Goal: Information Seeking & Learning: Learn about a topic

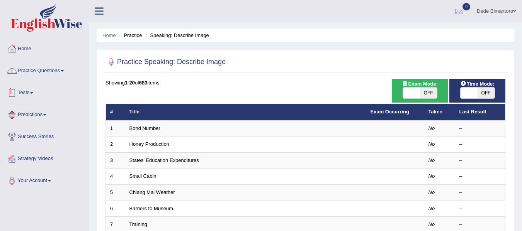
click at [61, 71] on link "Practice Questions" at bounding box center [44, 69] width 88 height 19
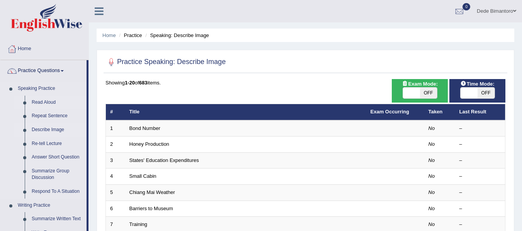
click at [49, 102] on link "Read Aloud" at bounding box center [57, 103] width 58 height 14
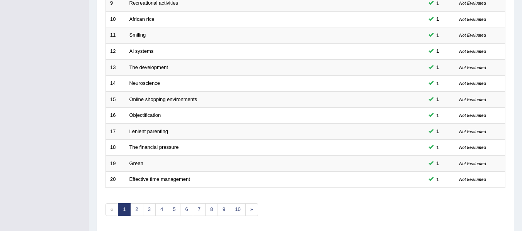
scroll to position [270, 0]
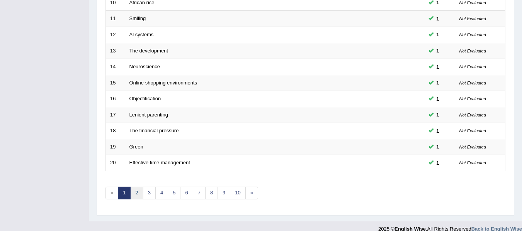
click at [135, 191] on link "2" at bounding box center [136, 193] width 13 height 13
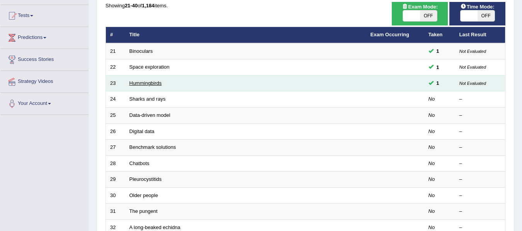
click at [153, 82] on link "Hummingbirds" at bounding box center [145, 83] width 32 height 6
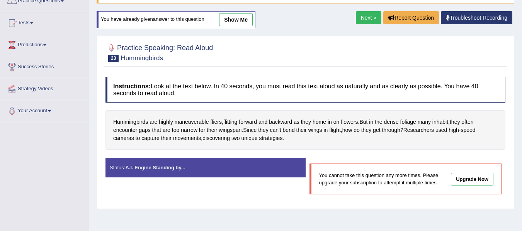
scroll to position [39, 0]
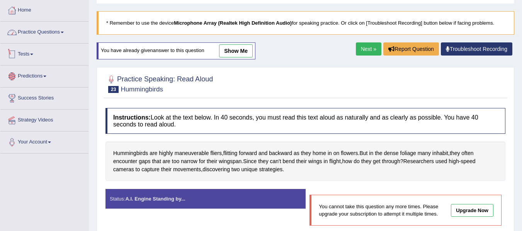
click at [63, 32] on link "Practice Questions" at bounding box center [44, 31] width 88 height 19
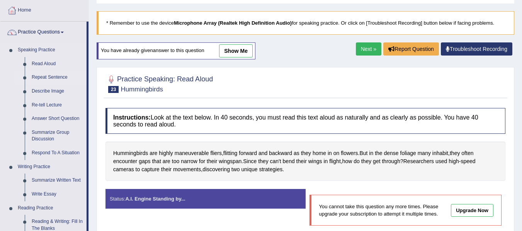
click at [57, 78] on link "Repeat Sentence" at bounding box center [57, 78] width 58 height 14
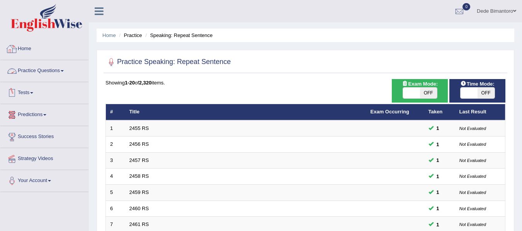
click at [66, 68] on link "Practice Questions" at bounding box center [44, 69] width 88 height 19
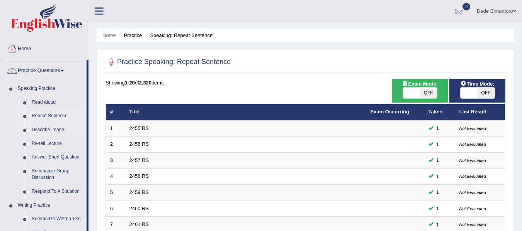
click at [56, 129] on link "Describe Image" at bounding box center [57, 130] width 58 height 14
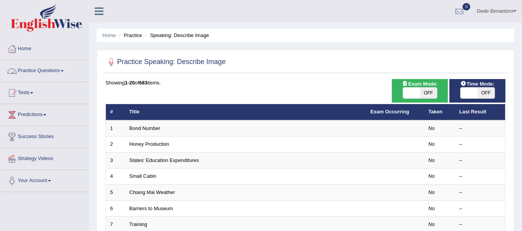
click at [68, 72] on link "Practice Questions" at bounding box center [44, 69] width 88 height 19
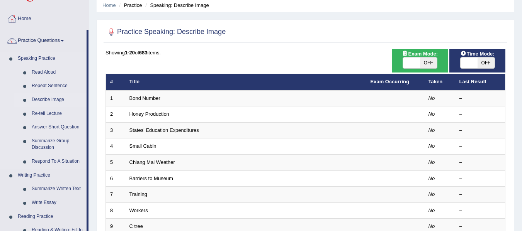
scroll to position [77, 0]
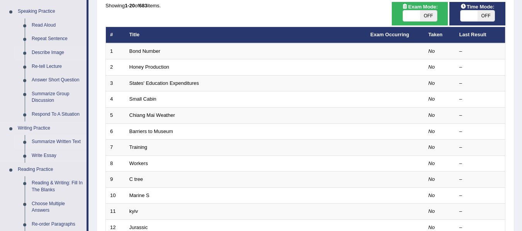
click at [60, 141] on link "Summarize Written Text" at bounding box center [57, 142] width 58 height 14
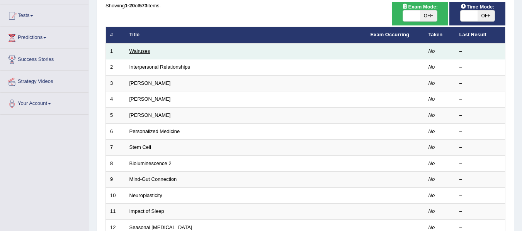
click at [133, 50] on link "Walruses" at bounding box center [139, 51] width 21 height 6
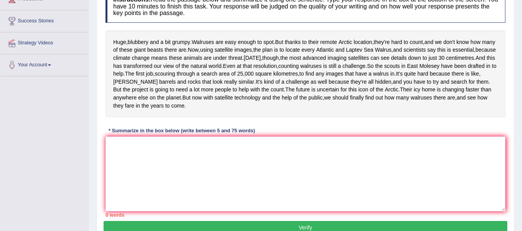
scroll to position [116, 0]
click at [172, 178] on textarea at bounding box center [305, 174] width 400 height 75
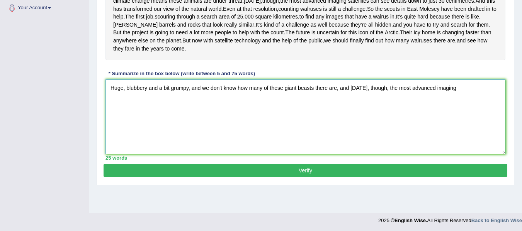
scroll to position [184, 0]
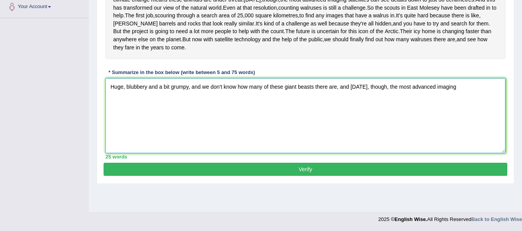
click at [461, 115] on textarea "Huge, blubbery and a bit grumpy, and we don't know how many of these giant beas…" at bounding box center [305, 115] width 400 height 75
click at [226, 118] on textarea "Huge, blubbery and a bit grumpy, and we don't know how many of these giant beas…" at bounding box center [305, 115] width 400 height 75
click at [196, 125] on textarea "Huge, blubbery and a bit grumpy, and we don't know how many of these giant beas…" at bounding box center [305, 115] width 400 height 75
click at [366, 109] on textarea "Huge, blubbery and a bit grumpy, and we don't know how many of these giant beas…" at bounding box center [305, 115] width 400 height 75
click at [260, 120] on textarea "Huge, blubbery and a bit grumpy, and we don't know how many of these giant beas…" at bounding box center [305, 115] width 400 height 75
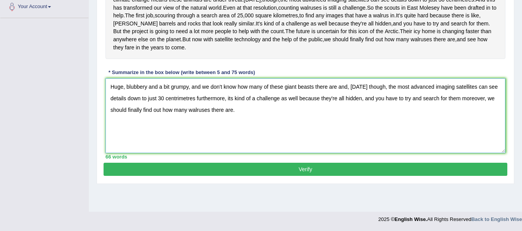
type textarea "Huge, blubbery and a bit grumpy, and we don't know how many of these giant beas…"
click at [243, 176] on button "Verify" at bounding box center [304, 169] width 403 height 13
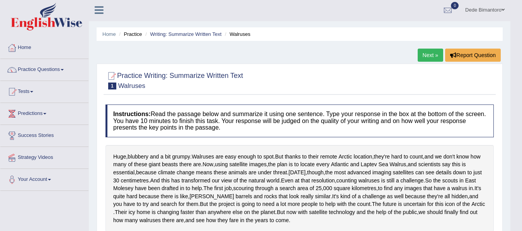
scroll to position [0, 0]
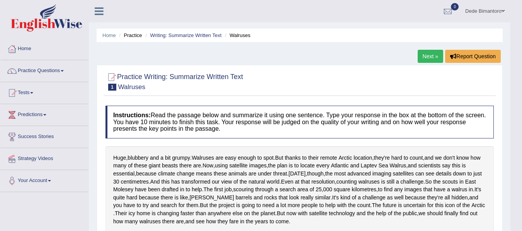
click at [425, 52] on link "Next »" at bounding box center [429, 56] width 25 height 13
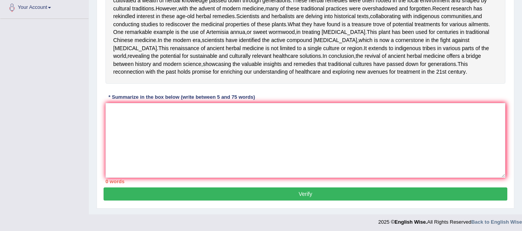
scroll to position [154, 0]
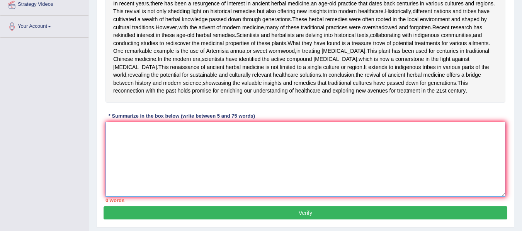
click at [200, 197] on textarea at bounding box center [305, 159] width 400 height 75
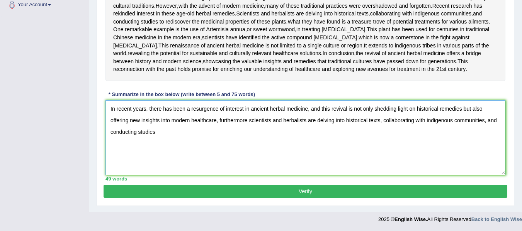
scroll to position [201, 0]
click at [487, 161] on textarea "In recent years, there has been a resurgence of interest in ancient herbal medi…" at bounding box center [305, 137] width 400 height 75
click at [311, 168] on textarea "In recent years, there has been a resurgence of interest in ancient herbal medi…" at bounding box center [305, 137] width 400 height 75
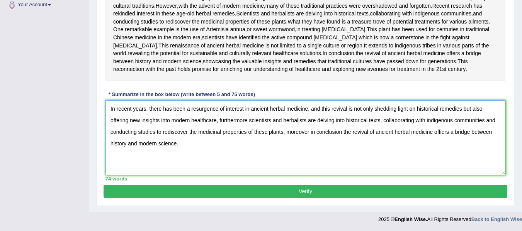
scroll to position [239, 0]
type textarea "In recent years, there has been a resurgence of interest in ancient herbal medi…"
click at [304, 195] on button "Verify" at bounding box center [304, 191] width 403 height 13
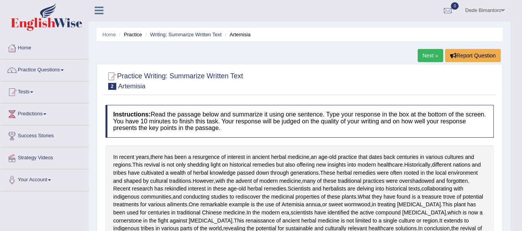
scroll to position [0, 0]
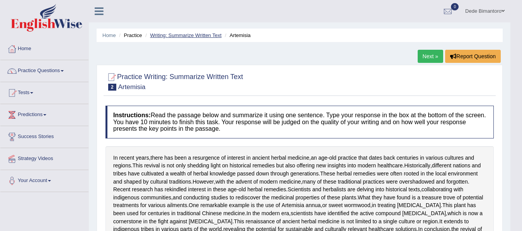
click at [210, 32] on link "Writing: Summarize Written Text" at bounding box center [185, 35] width 71 height 6
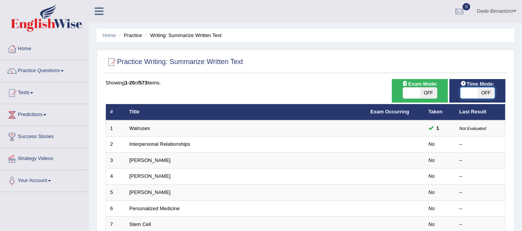
click at [475, 91] on span at bounding box center [468, 93] width 17 height 11
click at [480, 94] on span "OFF" at bounding box center [485, 93] width 17 height 11
checkbox input "true"
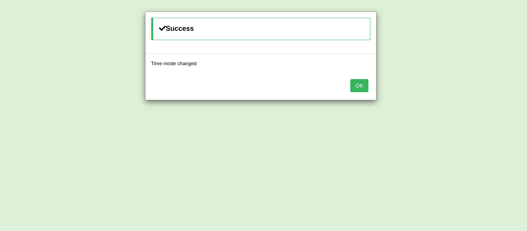
click at [362, 80] on button "OK" at bounding box center [360, 85] width 18 height 13
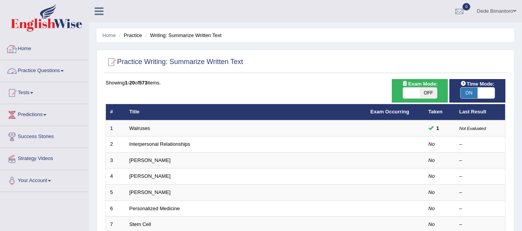
click at [55, 64] on link "Practice Questions" at bounding box center [44, 69] width 88 height 19
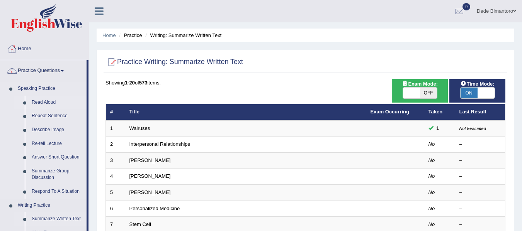
click at [48, 100] on link "Read Aloud" at bounding box center [57, 103] width 58 height 14
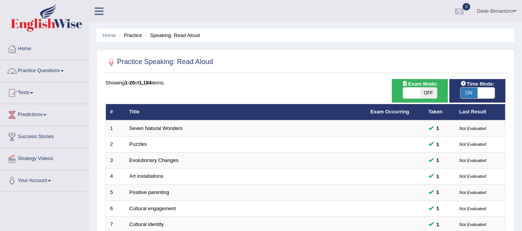
click at [61, 73] on link "Practice Questions" at bounding box center [44, 69] width 88 height 19
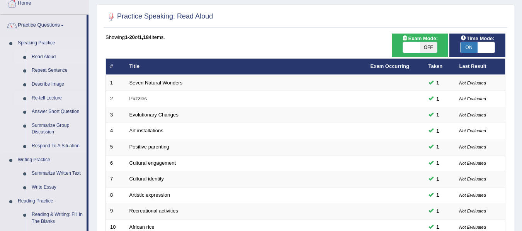
scroll to position [77, 0]
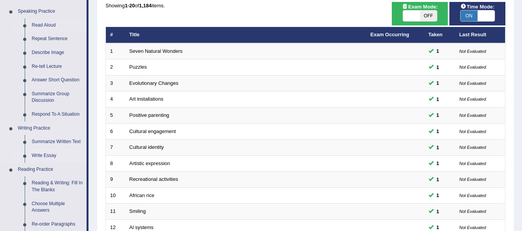
click at [53, 153] on link "Write Essay" at bounding box center [57, 156] width 58 height 14
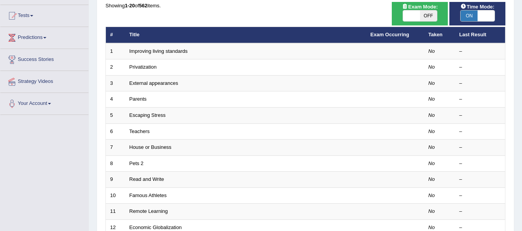
scroll to position [39, 0]
